Goal: Find specific page/section: Find specific page/section

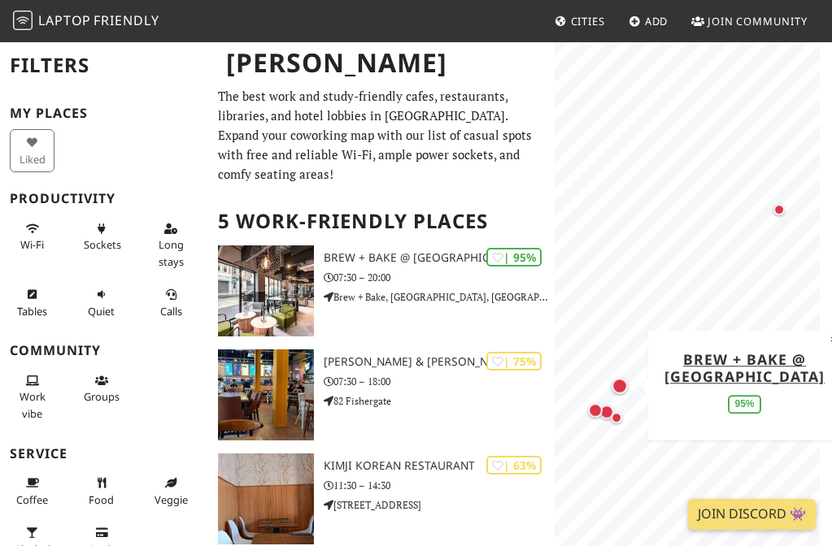
click at [94, 18] on span "Friendly" at bounding box center [126, 20] width 65 height 18
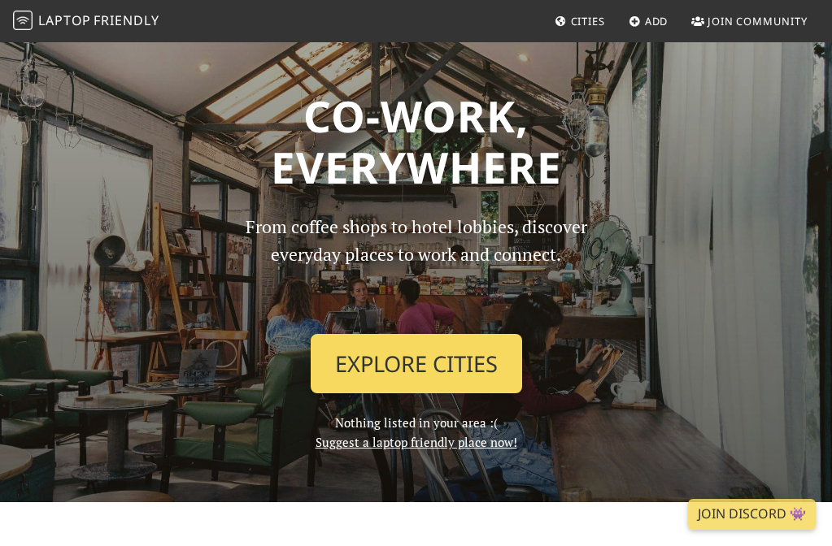
click at [393, 363] on link "Explore Cities" at bounding box center [416, 364] width 211 height 60
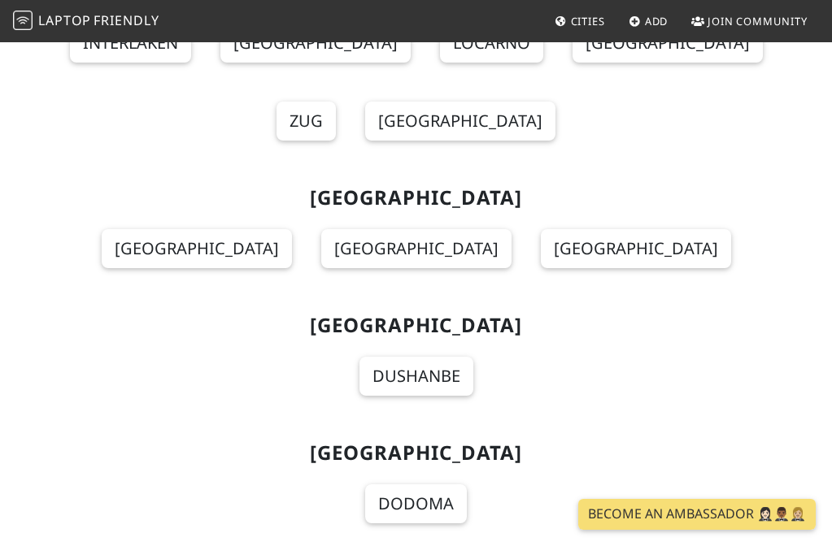
scroll to position [20303, 0]
